Goal: Task Accomplishment & Management: Manage account settings

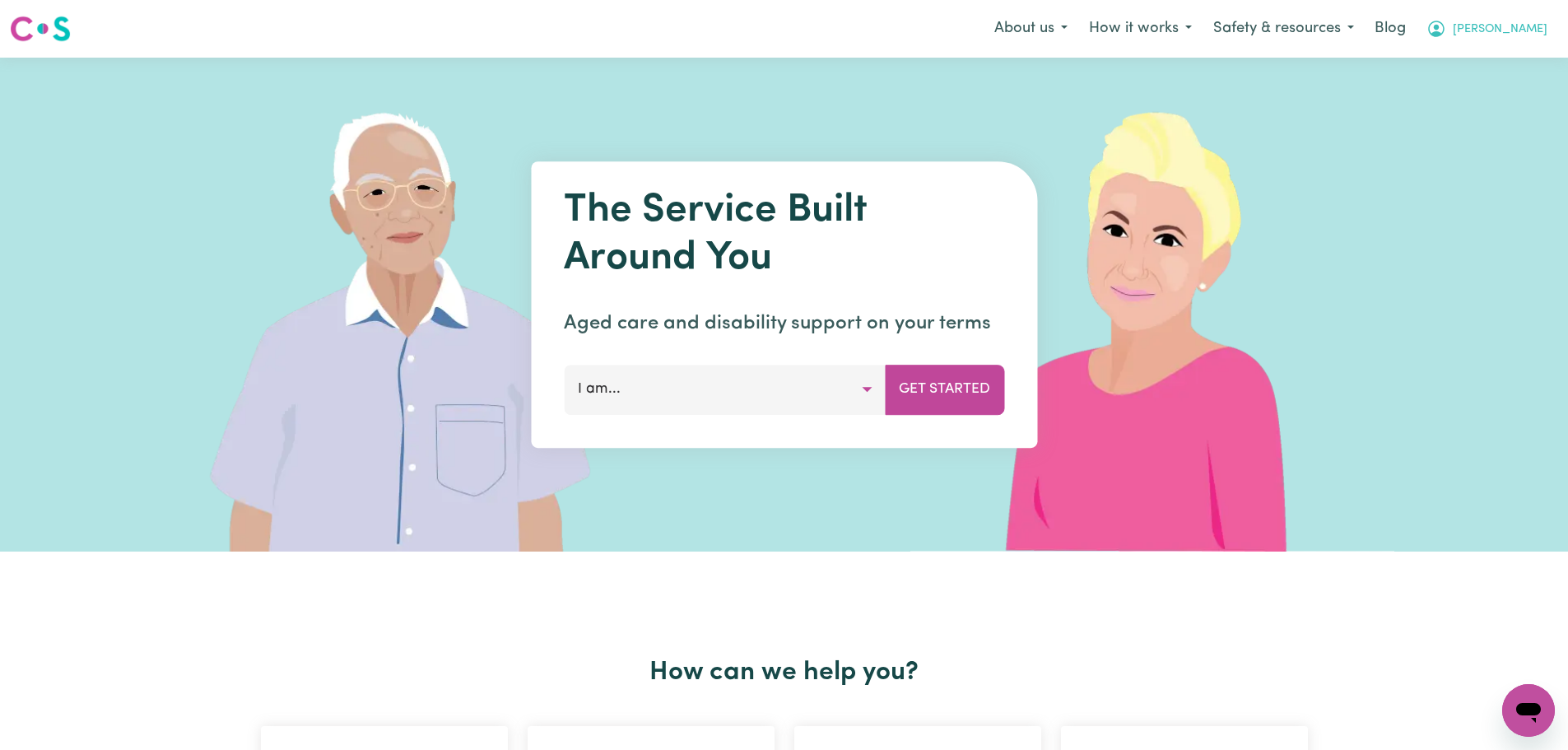
click at [1518, 23] on span "[PERSON_NAME]" at bounding box center [1500, 30] width 95 height 18
click at [1497, 98] on link "Logout" at bounding box center [1492, 95] width 130 height 31
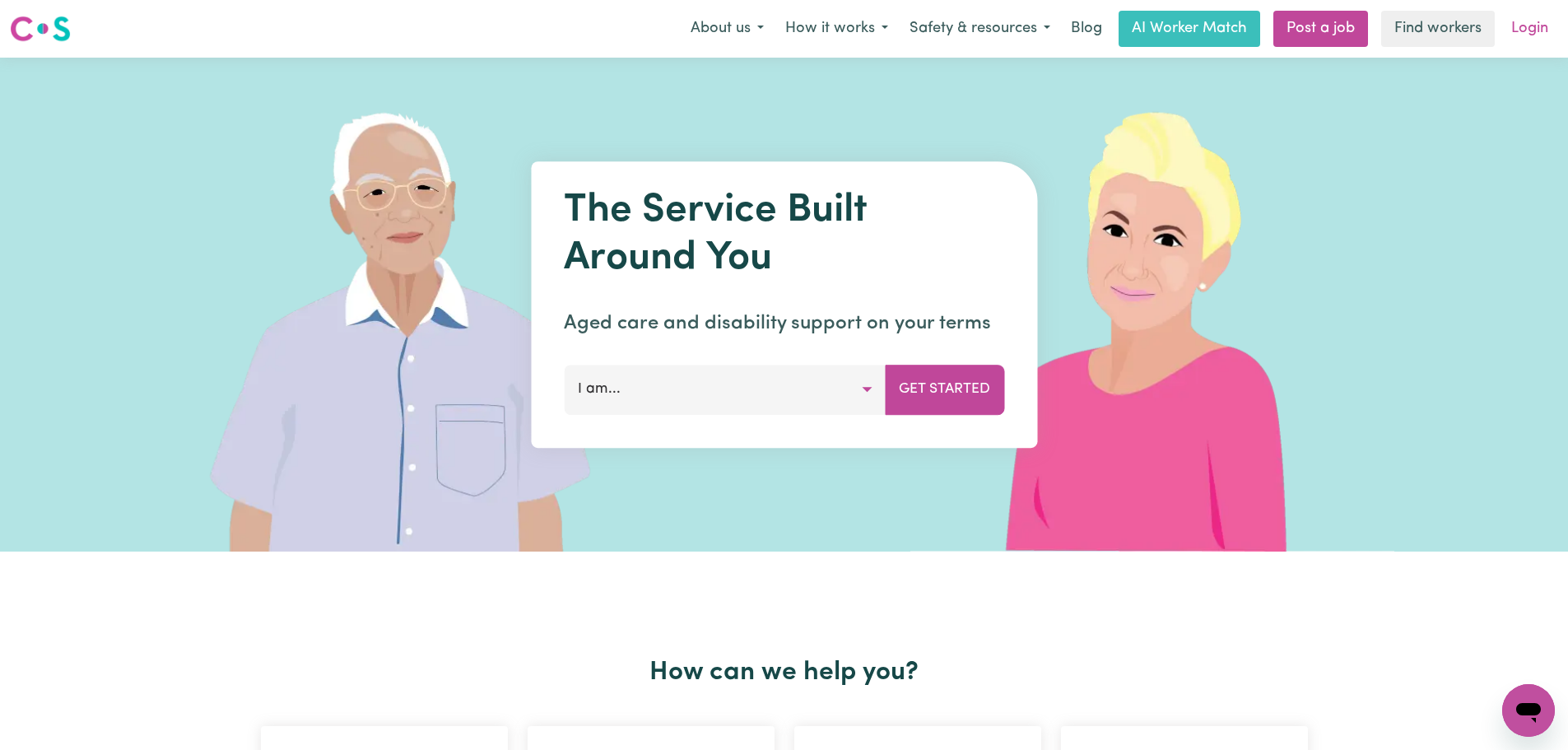
click at [1550, 36] on link "Login" at bounding box center [1530, 29] width 57 height 37
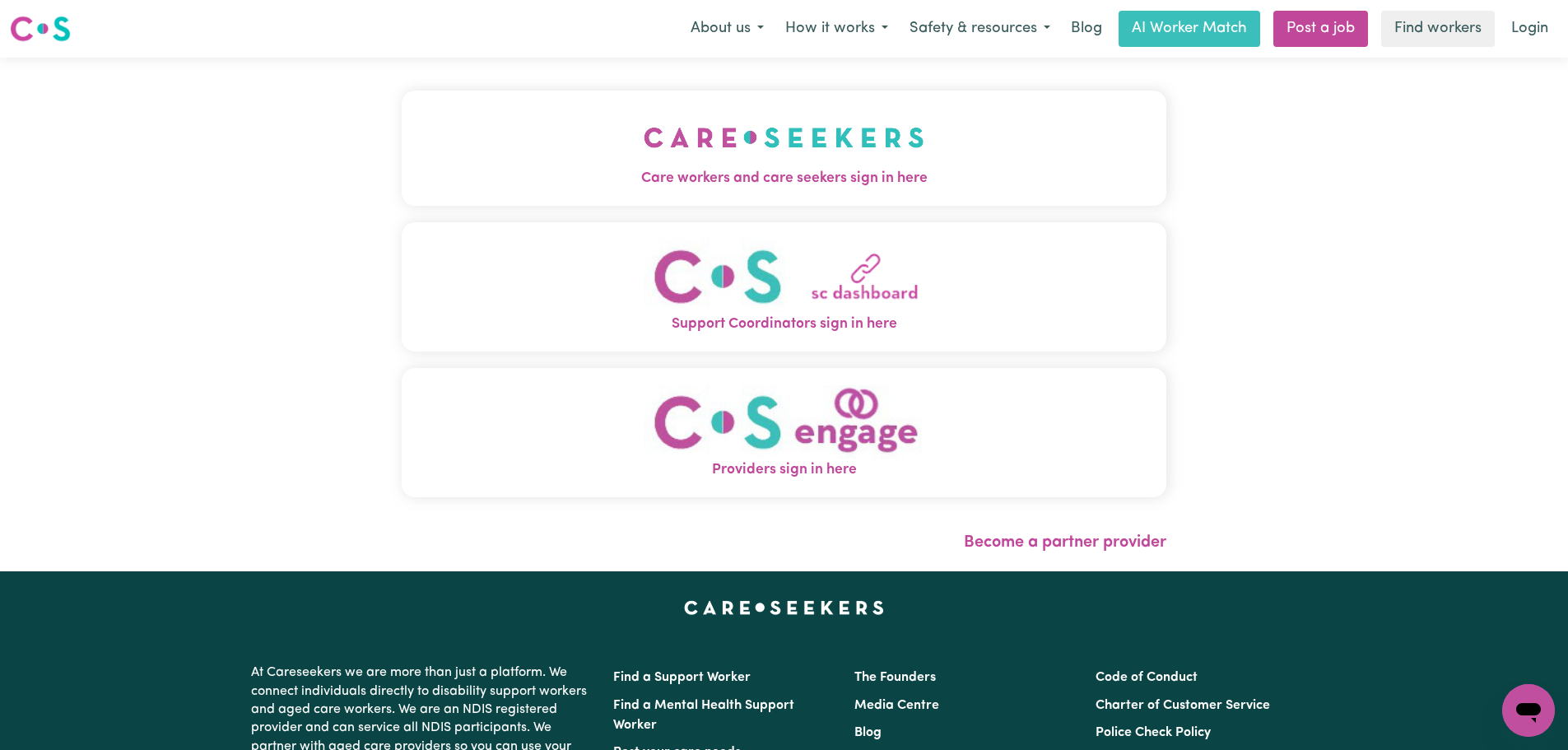
click at [644, 163] on img "Care workers and care seekers sign in here" at bounding box center [784, 137] width 281 height 61
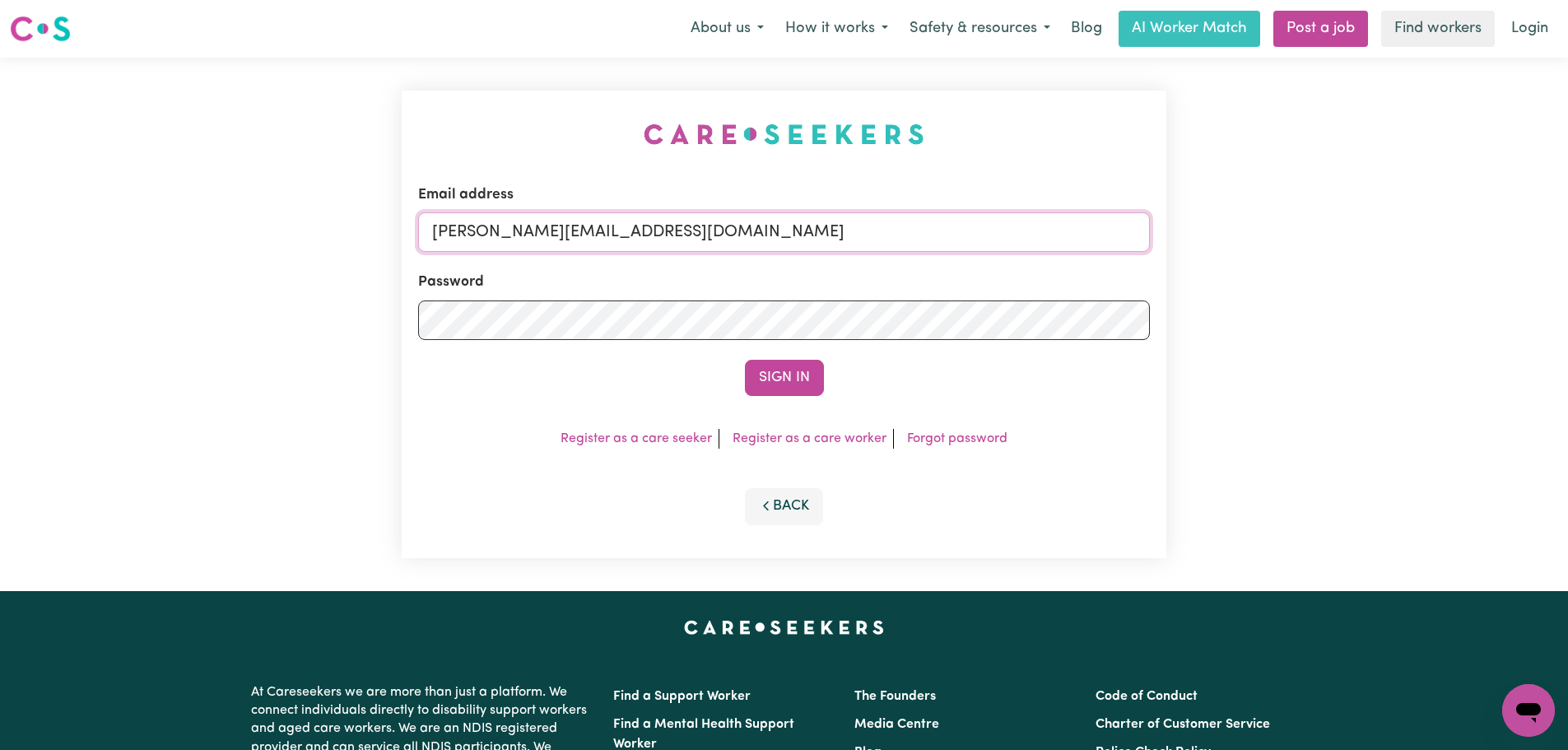
click at [824, 233] on input "[PERSON_NAME][EMAIL_ADDRESS][DOMAIN_NAME]" at bounding box center [784, 231] width 732 height 39
drag, startPoint x: 821, startPoint y: 228, endPoint x: 518, endPoint y: 237, distance: 303.1
click at [518, 237] on input "[EMAIL_ADDRESS][DOMAIN_NAME]" at bounding box center [784, 231] width 732 height 39
type input "[EMAIL_ADDRESS][DOMAIN_NAME]"
click at [745, 360] on button "Sign In" at bounding box center [784, 378] width 79 height 37
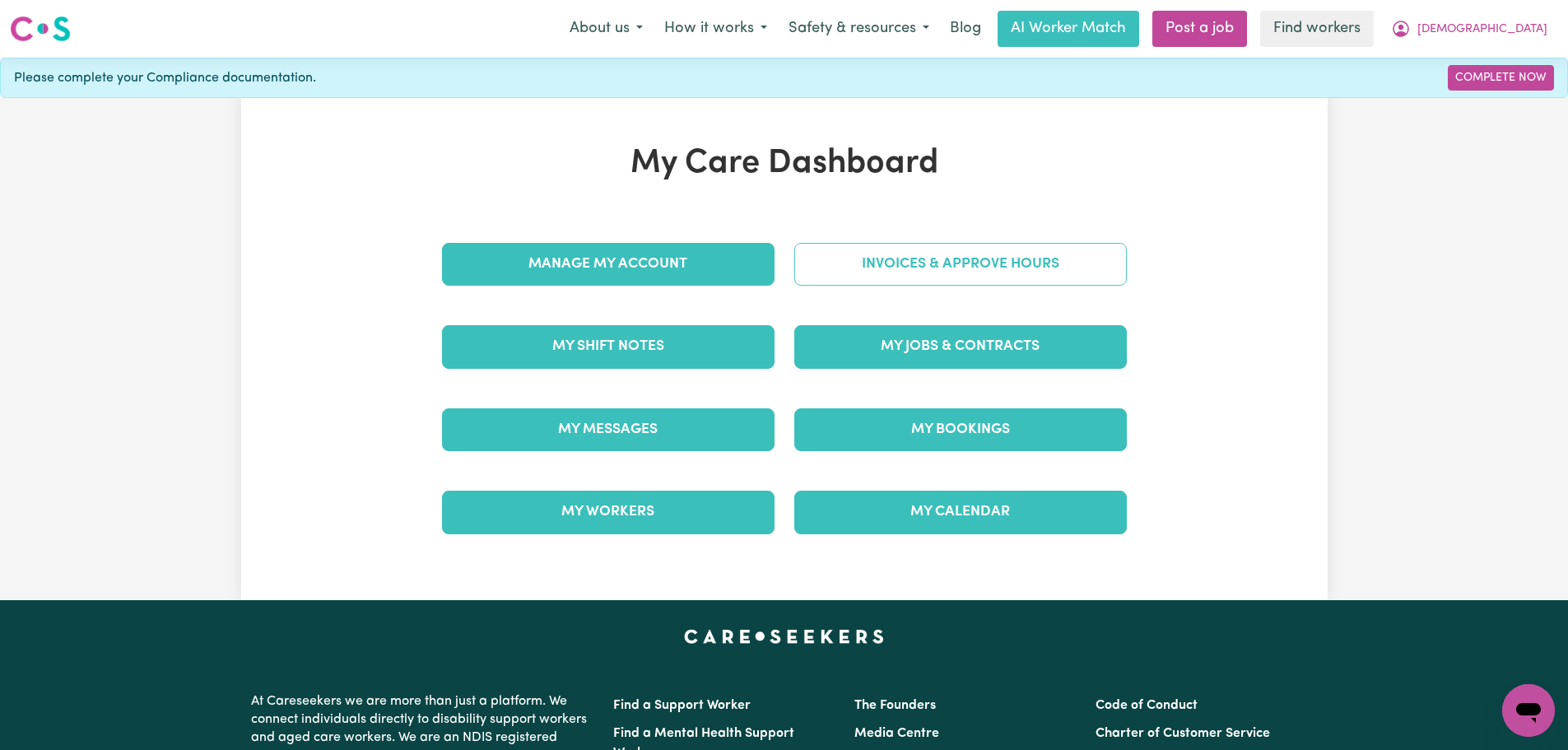
click at [935, 271] on link "Invoices & Approve Hours" at bounding box center [961, 264] width 332 height 43
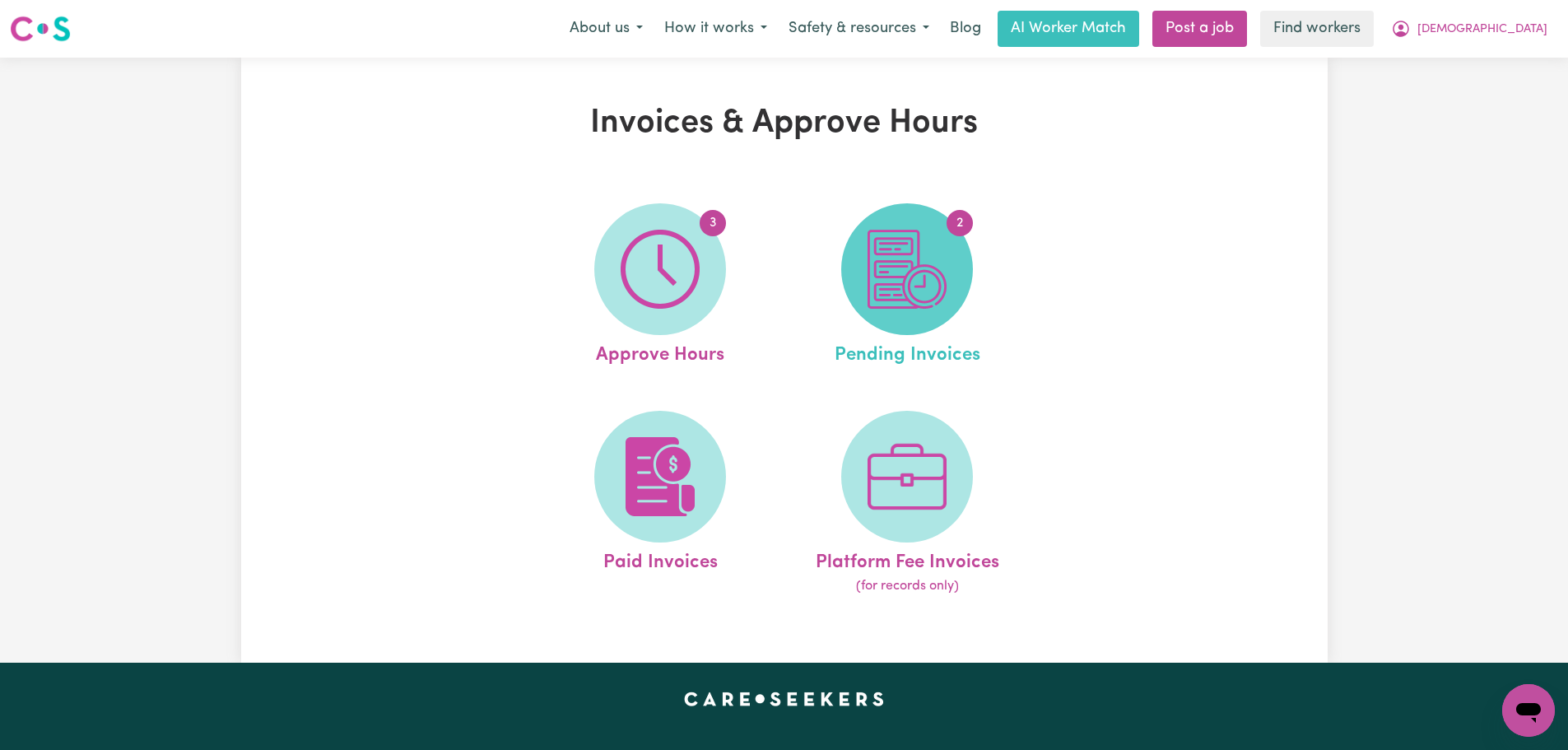
click at [924, 298] on img at bounding box center [907, 269] width 79 height 79
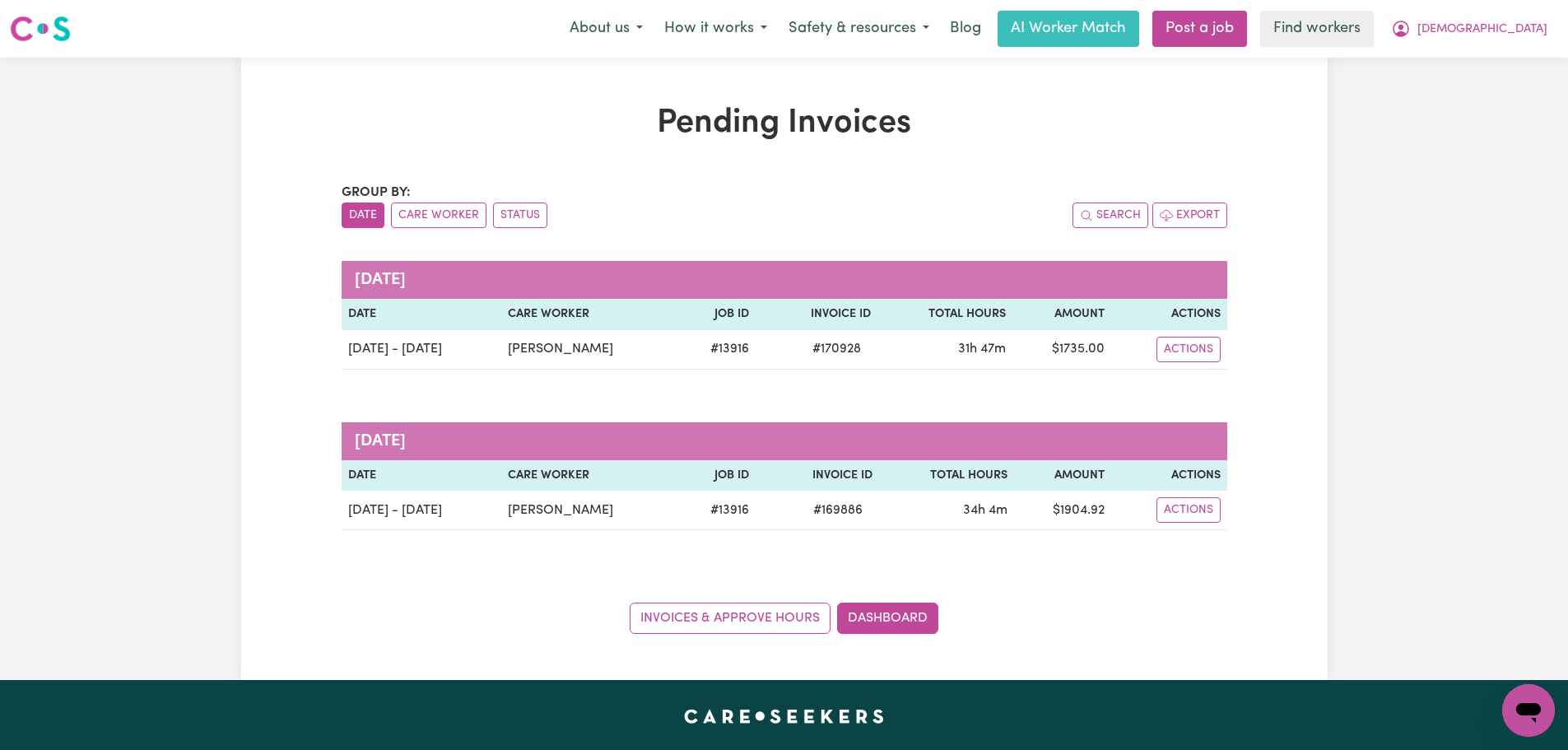
click at [1525, 3] on nav "Menu About us How it works Safety & resources Blog AI Worker Match Post a job F…" at bounding box center [784, 29] width 1568 height 57
click at [1528, 14] on button "[DEMOGRAPHIC_DATA]" at bounding box center [1470, 29] width 177 height 35
click at [1518, 57] on link "My Dashboard" at bounding box center [1492, 64] width 130 height 31
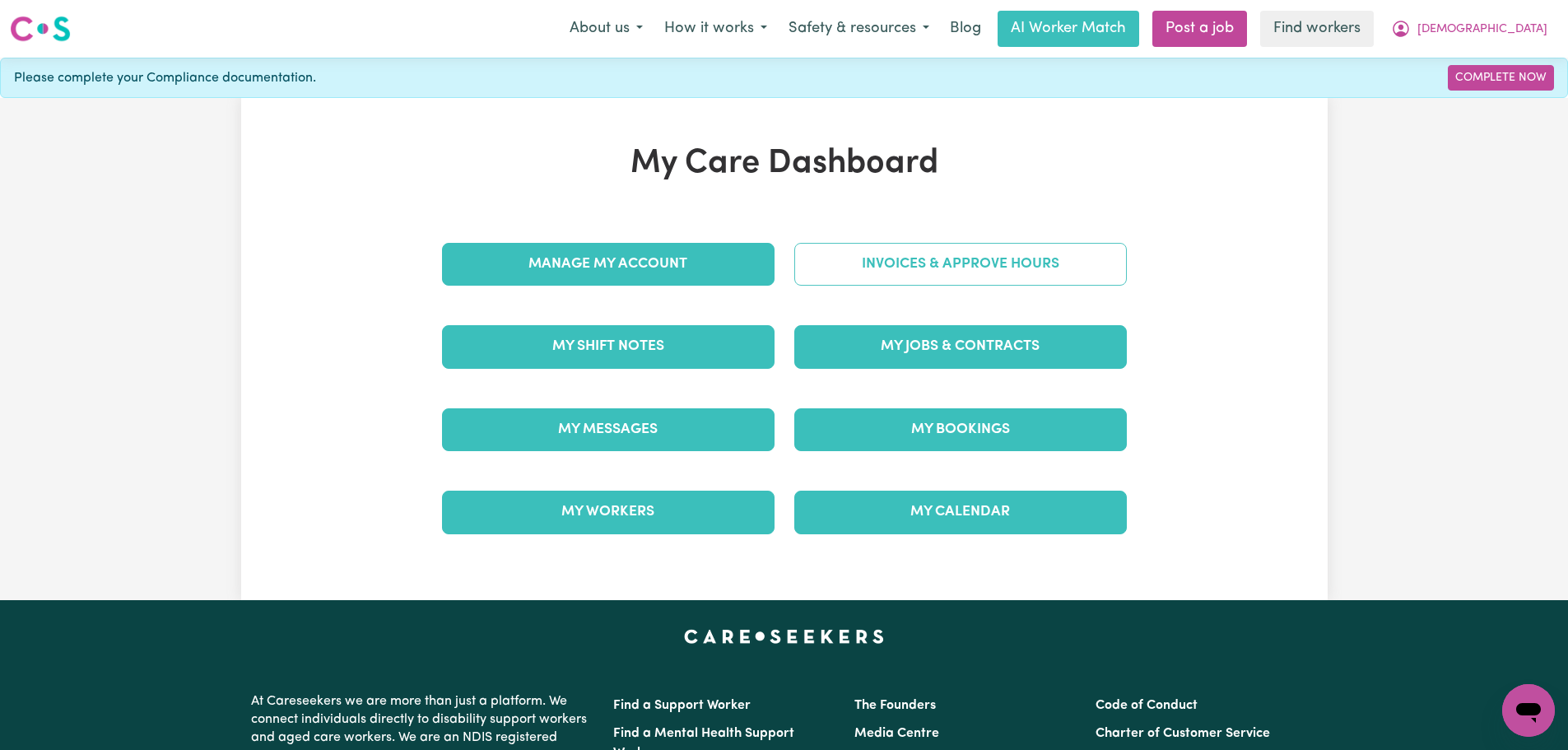
click at [980, 272] on link "Invoices & Approve Hours" at bounding box center [961, 264] width 332 height 43
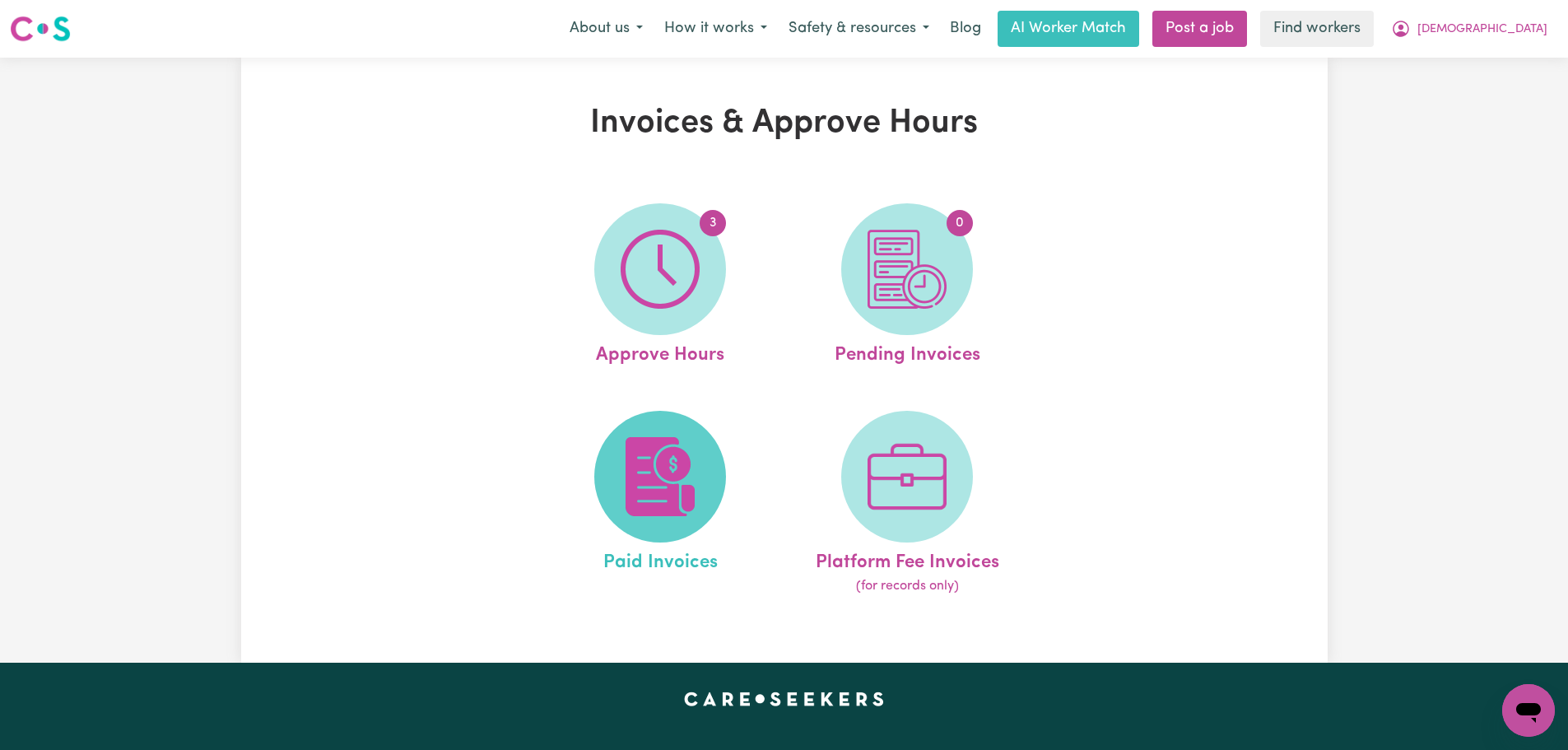
click at [656, 538] on span at bounding box center [659, 476] width 131 height 131
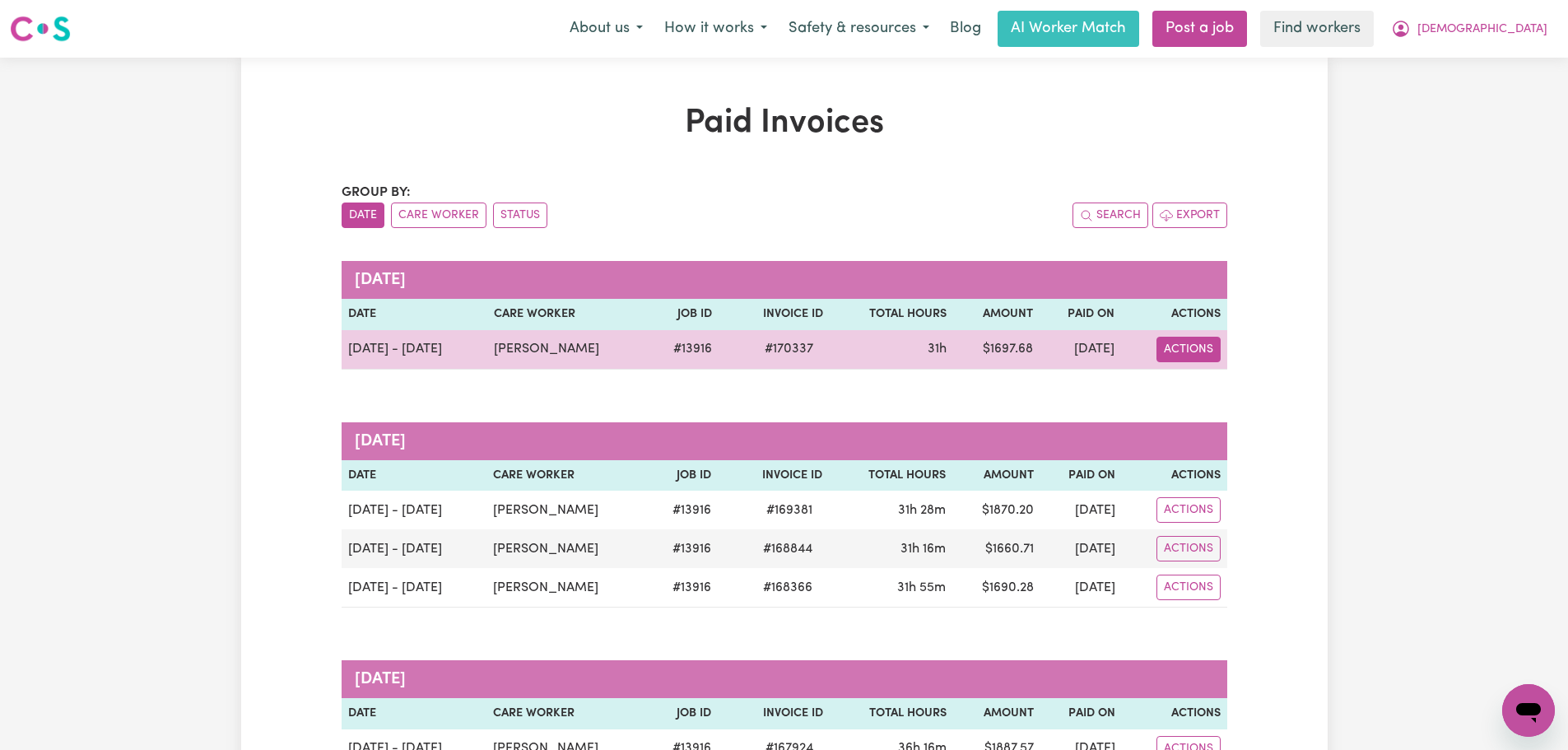
click at [1164, 348] on button "Actions" at bounding box center [1189, 349] width 64 height 25
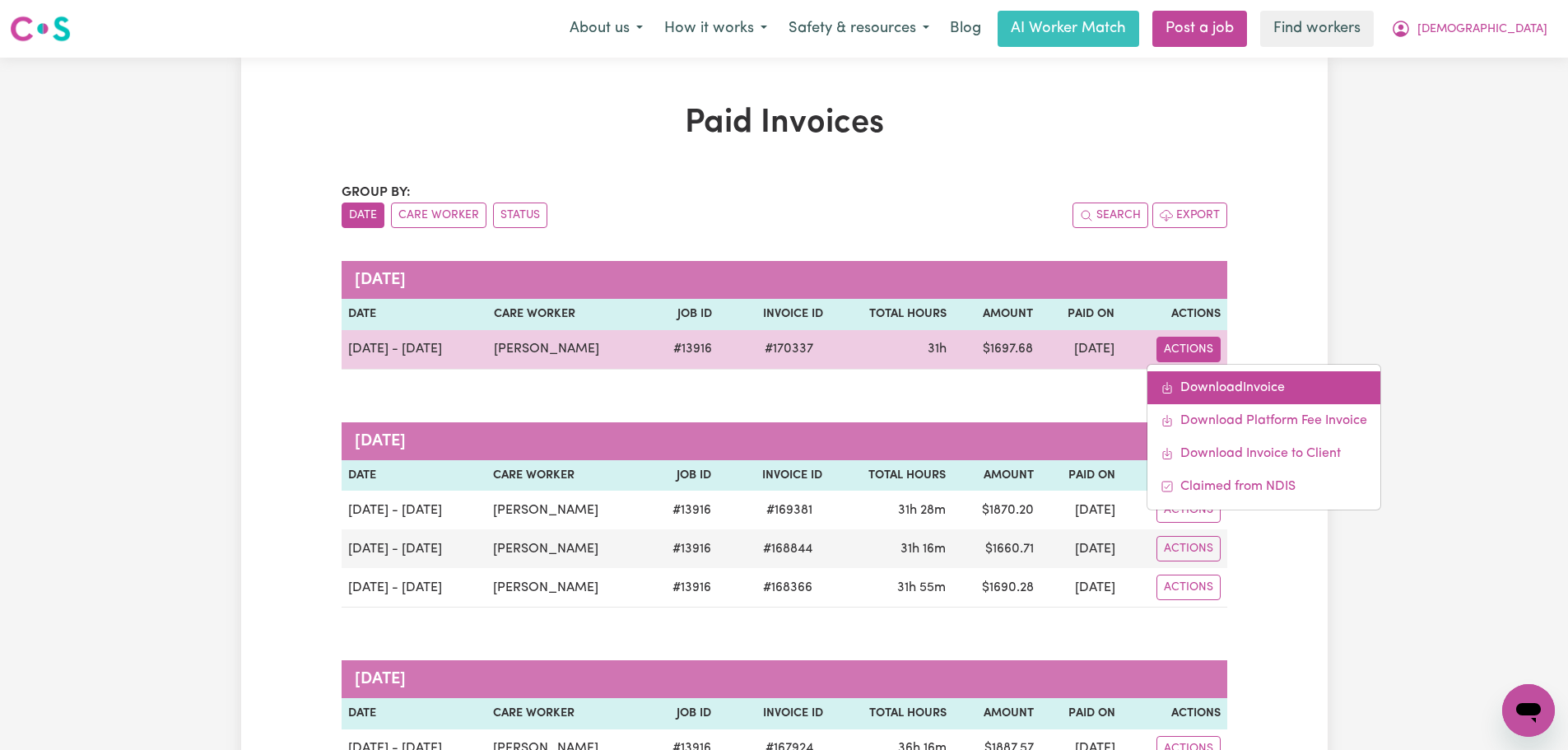
click at [1194, 385] on link "Download Invoice" at bounding box center [1264, 388] width 233 height 33
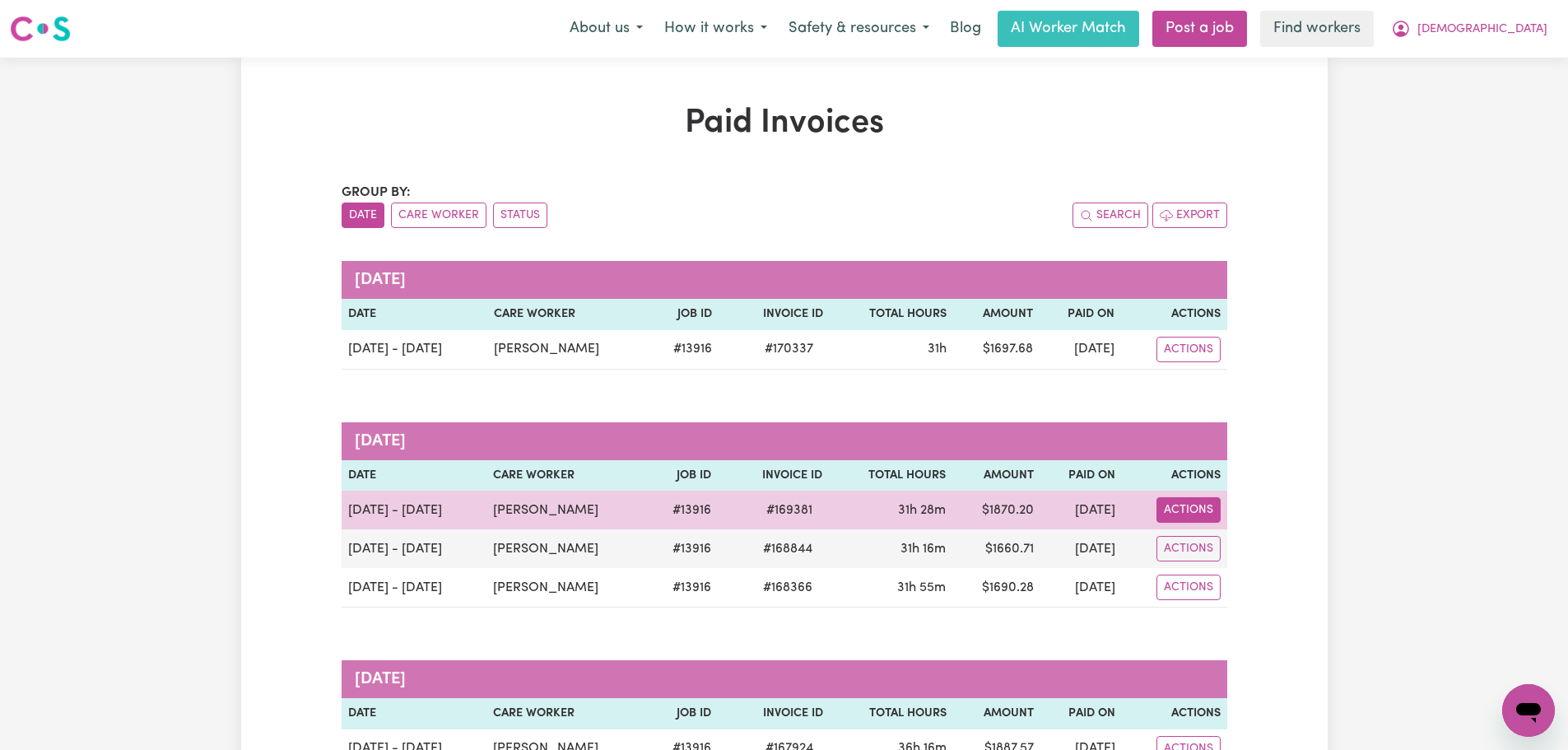
click at [1193, 363] on button "Actions" at bounding box center [1189, 349] width 64 height 25
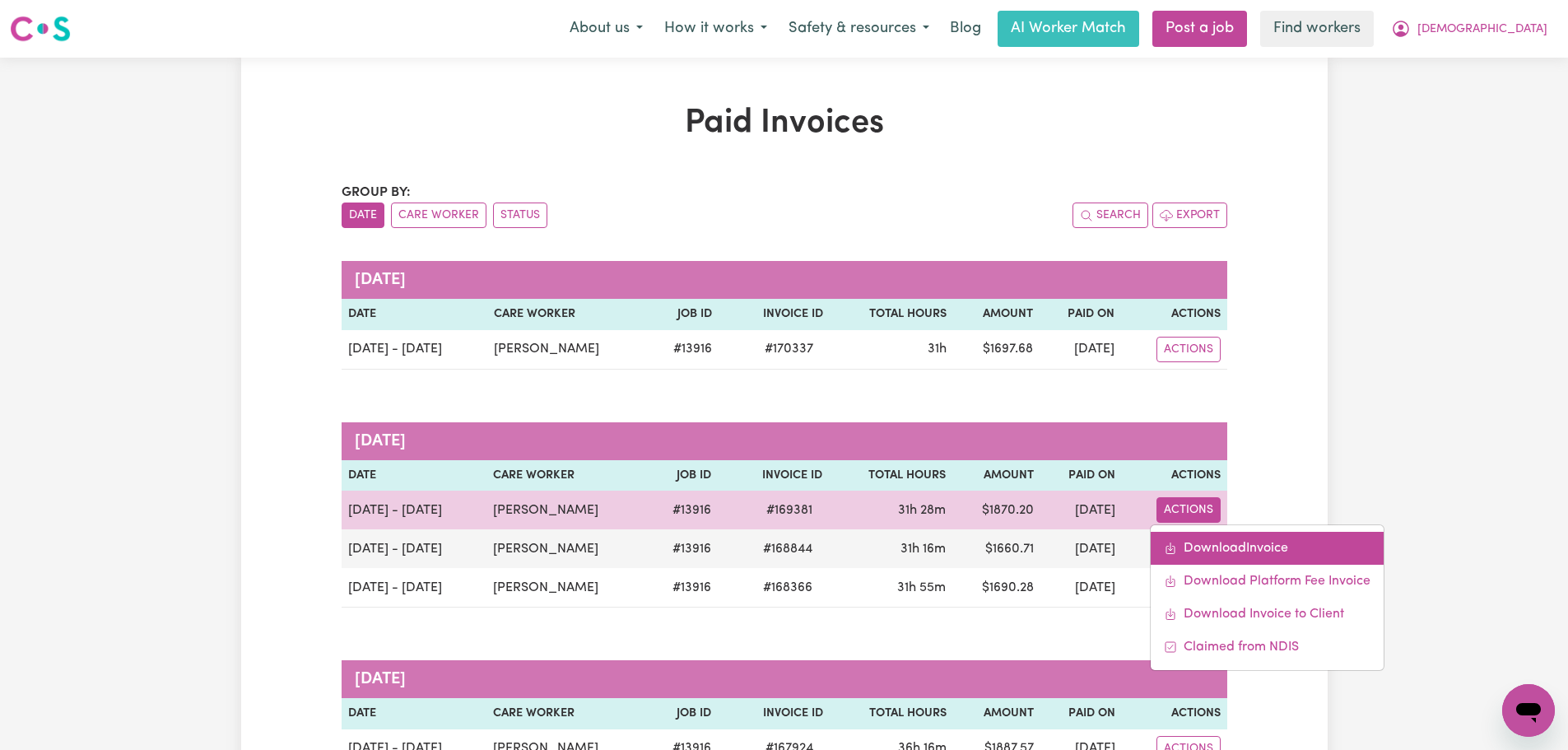
click at [1194, 537] on link "Download Invoice" at bounding box center [1267, 549] width 233 height 33
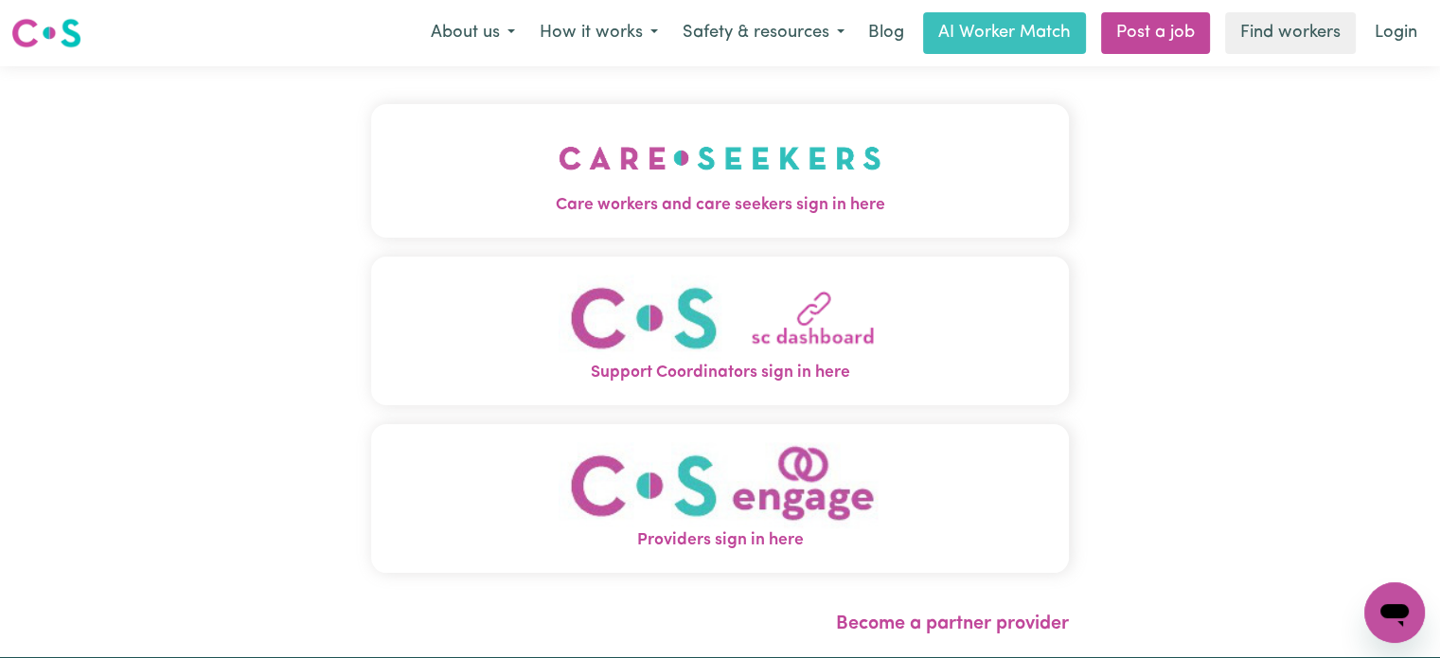
click at [704, 143] on img "Care workers and care seekers sign in here" at bounding box center [720, 158] width 323 height 70
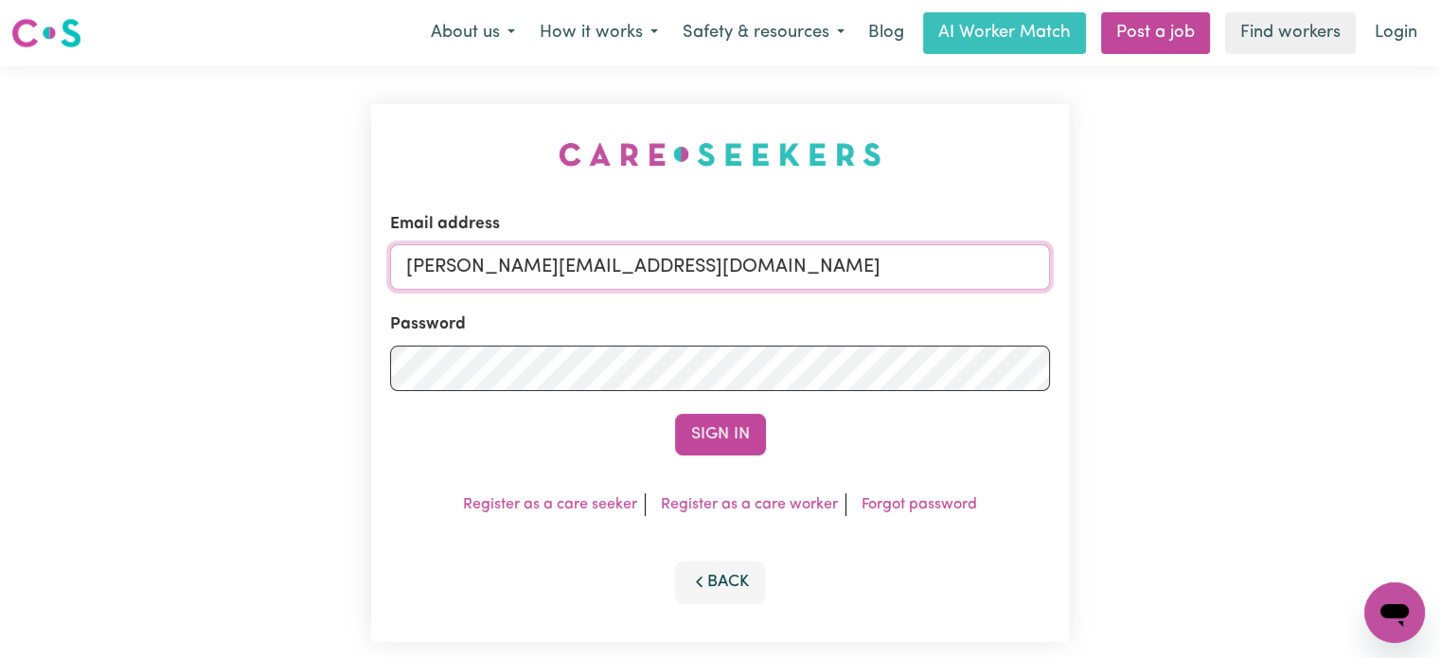
drag, startPoint x: 801, startPoint y: 274, endPoint x: 798, endPoint y: 291, distance: 17.3
click at [801, 274] on input "[PERSON_NAME][EMAIL_ADDRESS][DOMAIN_NAME]" at bounding box center [720, 266] width 660 height 45
click at [871, 293] on form "Email address superuser~CaronuttingMMJ@careseekers.com.au Password Sign In" at bounding box center [720, 333] width 660 height 243
drag, startPoint x: 871, startPoint y: 293, endPoint x: 873, endPoint y: 281, distance: 11.5
click at [871, 292] on form "Email address superuser~CaronuttingMMJ@careseekers.com.au Password Sign In" at bounding box center [720, 333] width 660 height 243
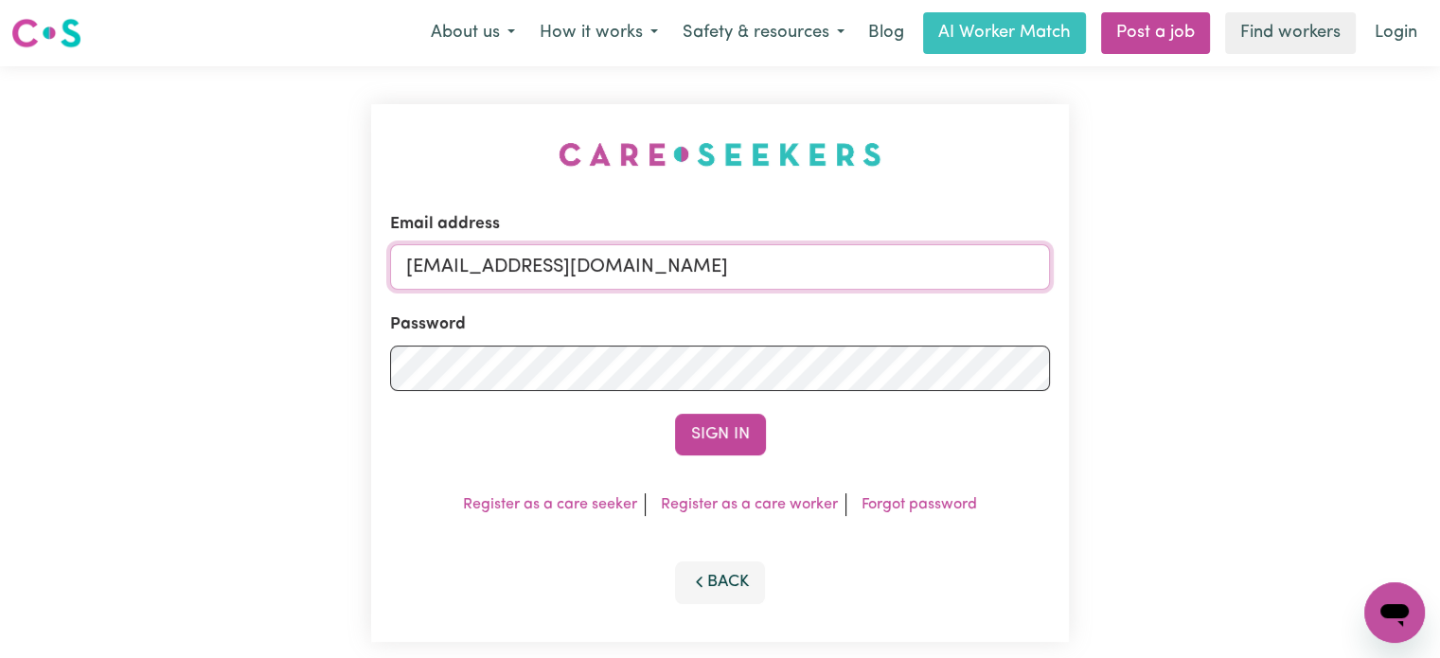
paste input "tracy@harryshelp"
drag, startPoint x: 865, startPoint y: 269, endPoint x: 500, endPoint y: 275, distance: 365.5
click at [500, 275] on input "superuser~tracy@harryshelp.com.au" at bounding box center [720, 266] width 660 height 45
type input "superuser~tracy@harryshelp.com.au"
click at [720, 436] on button "Sign In" at bounding box center [720, 435] width 91 height 42
